Goal: Information Seeking & Learning: Compare options

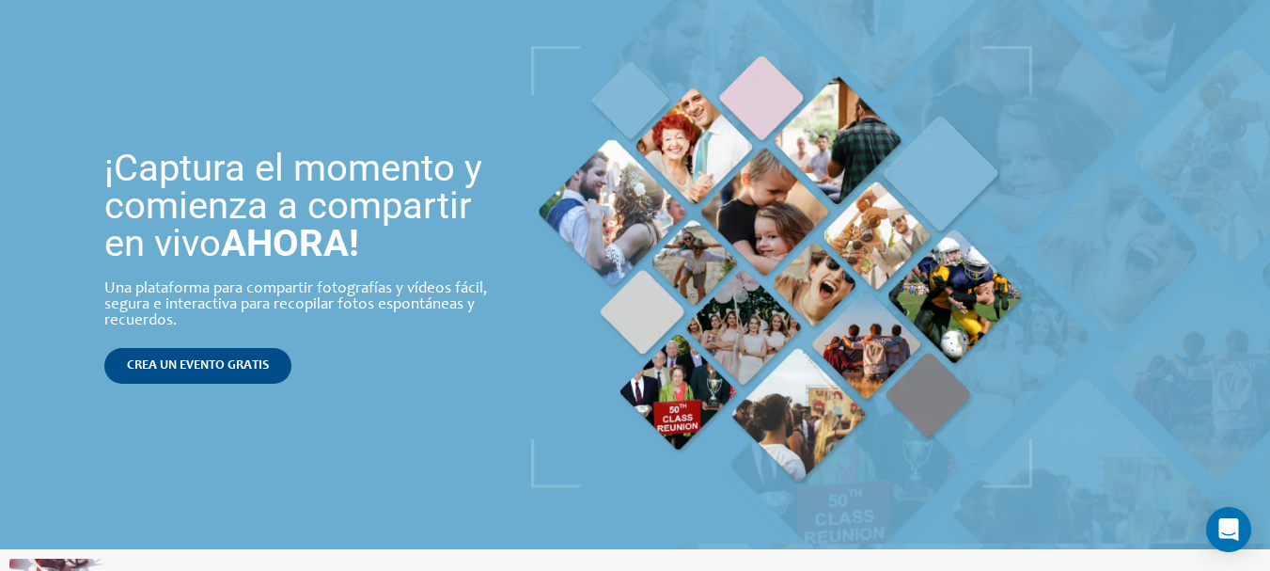
scroll to position [188, 0]
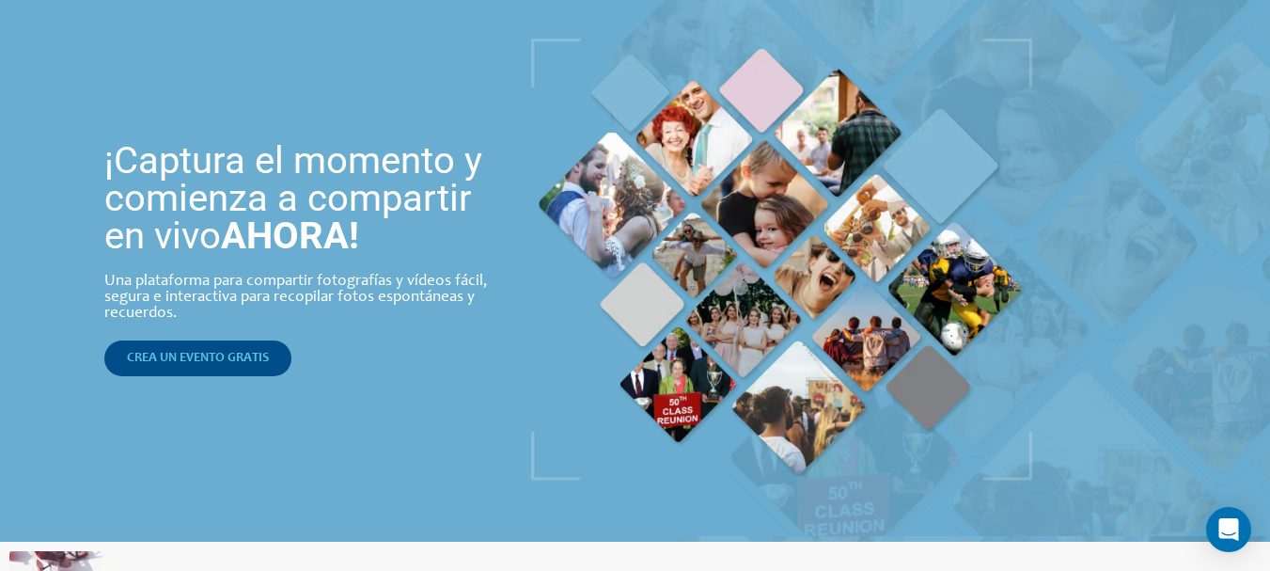
click at [222, 361] on font "CREA UN EVENTO GRATIS" at bounding box center [198, 358] width 142 height 13
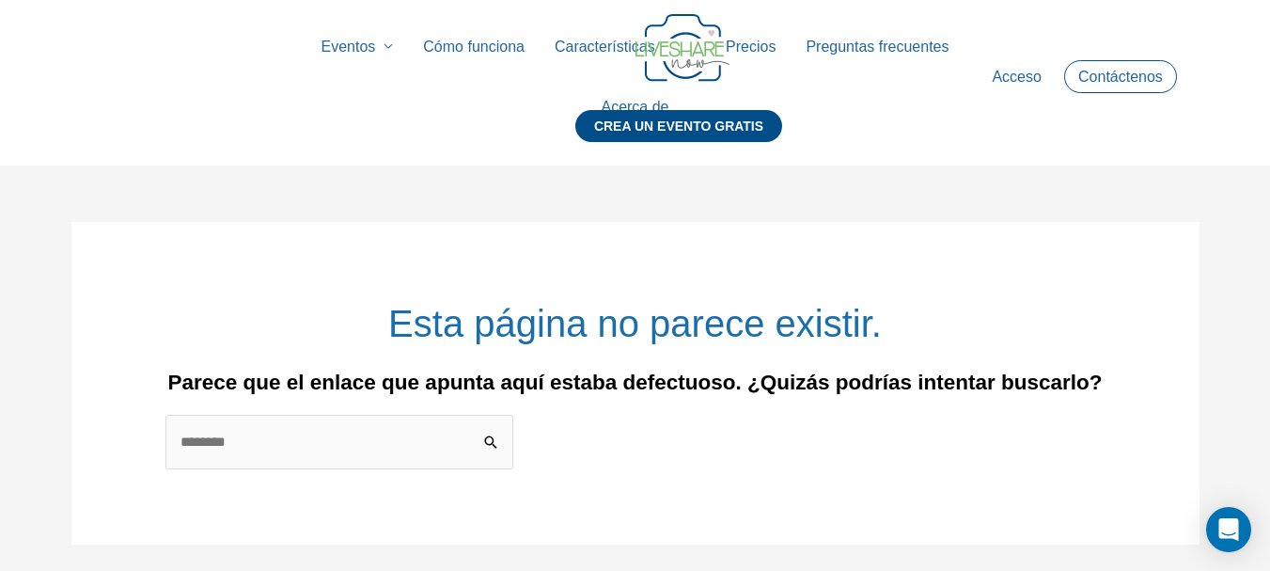
click at [767, 47] on font "Precios" at bounding box center [751, 47] width 50 height 16
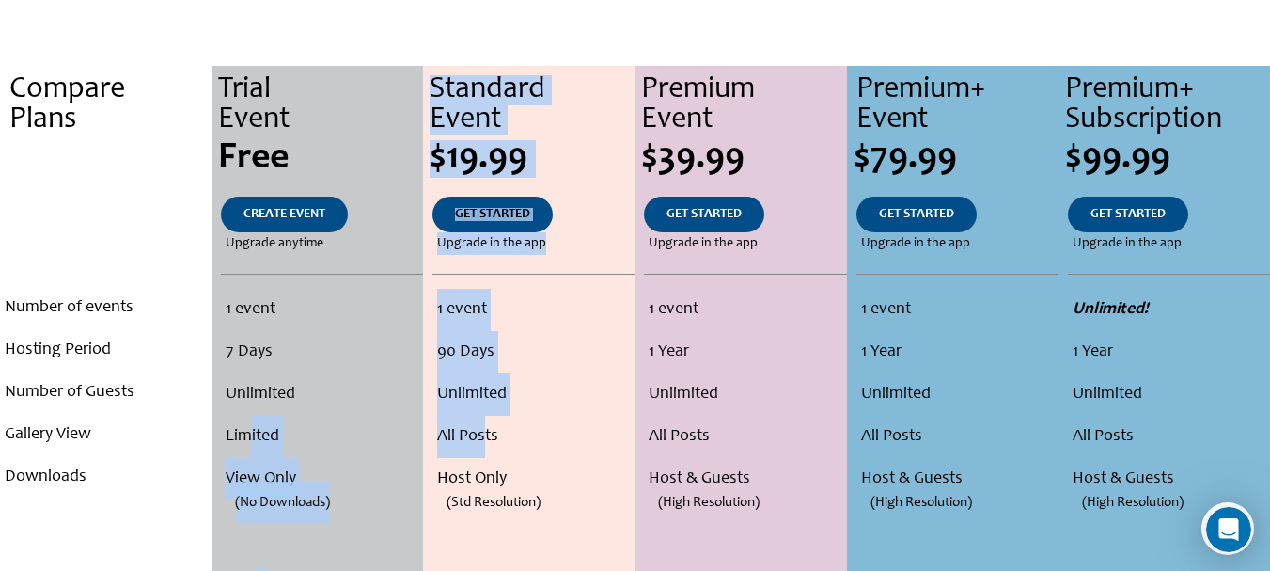
drag, startPoint x: 248, startPoint y: 435, endPoint x: 486, endPoint y: 451, distance: 238.4
click at [298, 448] on li "Limited" at bounding box center [322, 437] width 192 height 42
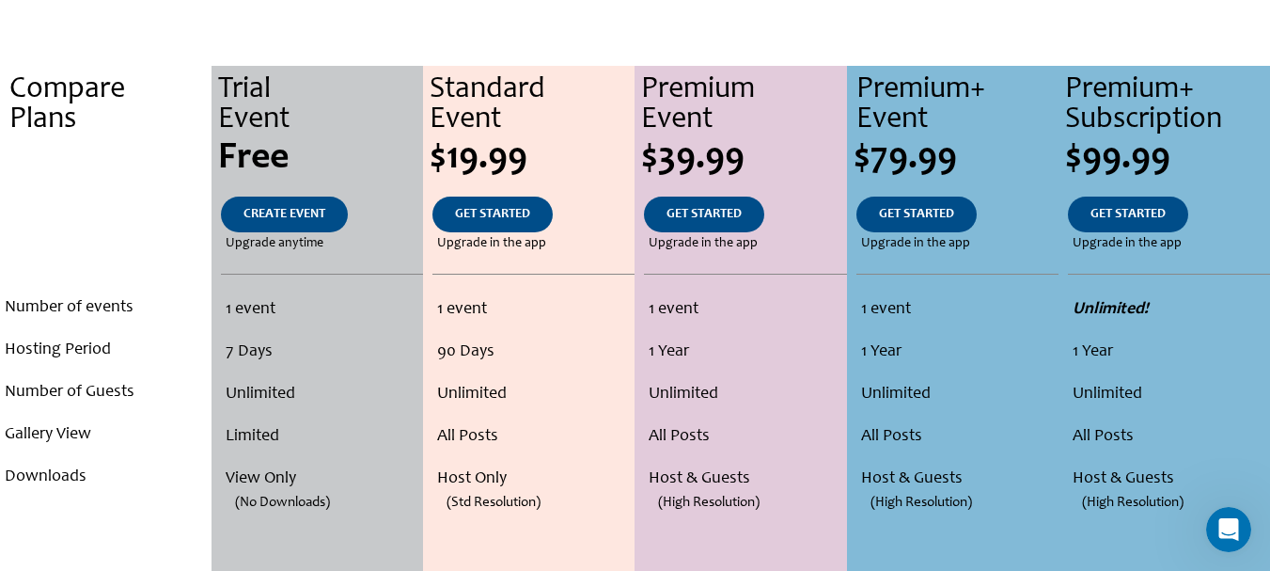
click at [227, 421] on li "Limited" at bounding box center [322, 437] width 192 height 42
click at [233, 426] on li "Limited" at bounding box center [322, 437] width 192 height 42
click at [234, 427] on li "Limited" at bounding box center [322, 437] width 192 height 42
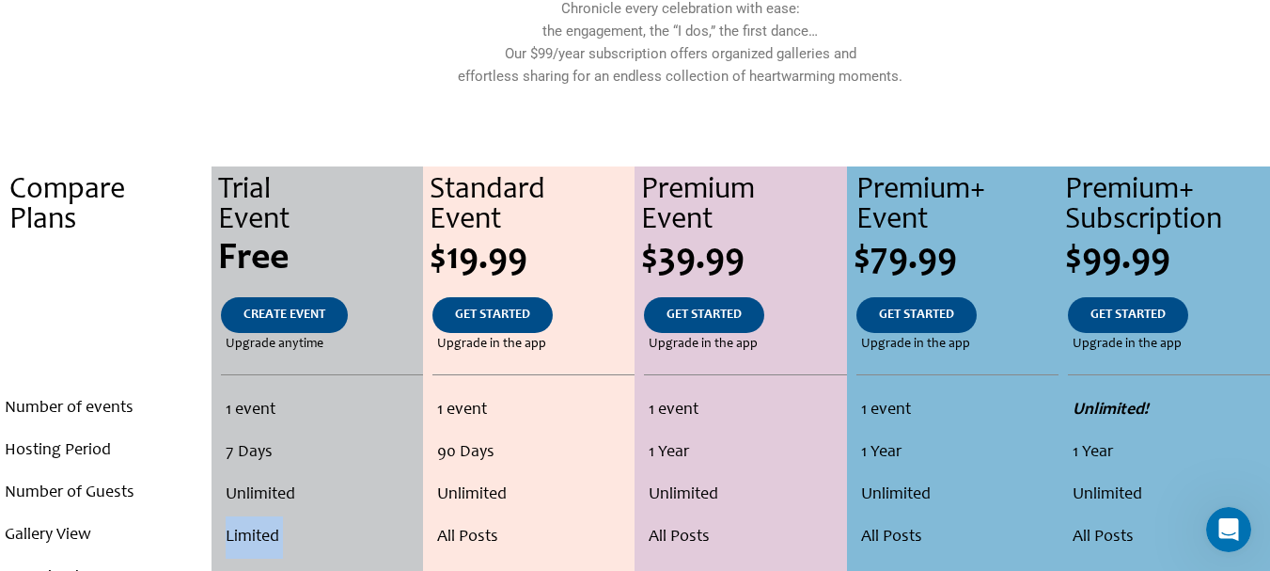
scroll to position [94, 0]
